Goal: Information Seeking & Learning: Compare options

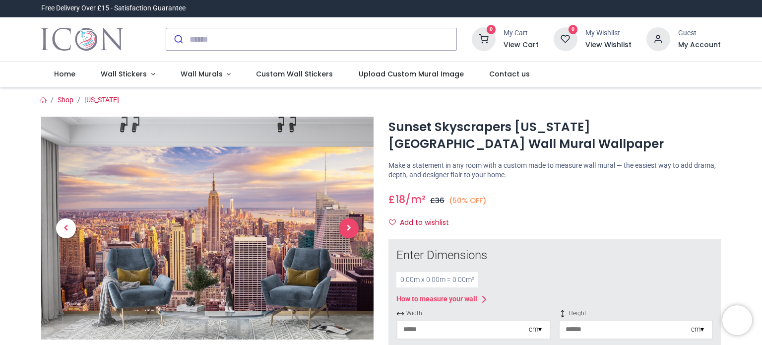
click at [352, 226] on span "Next" at bounding box center [349, 228] width 20 height 20
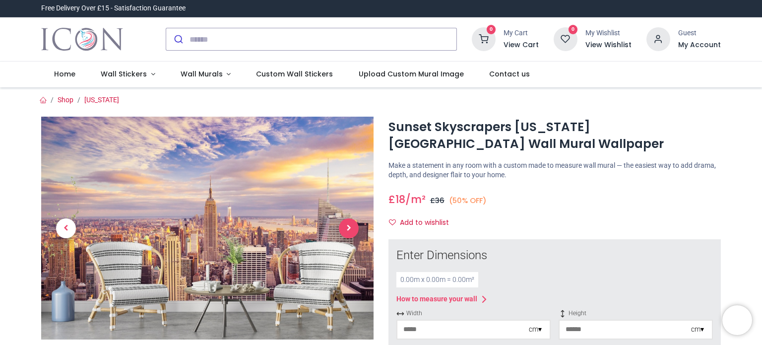
click at [351, 225] on span "Next" at bounding box center [349, 228] width 20 height 20
